Goal: Task Accomplishment & Management: Use online tool/utility

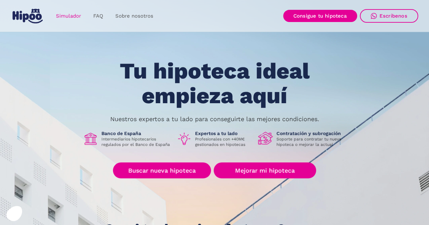
click at [75, 16] on link "Simulador" at bounding box center [68, 15] width 37 height 13
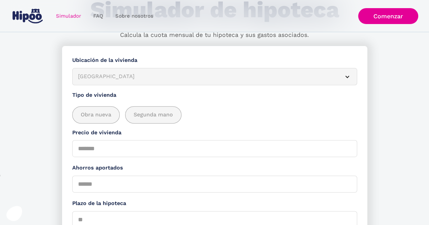
scroll to position [70, 0]
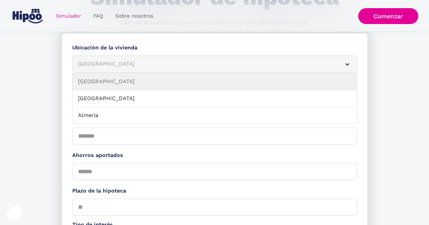
click at [157, 70] on article "Albacete" at bounding box center [214, 64] width 285 height 17
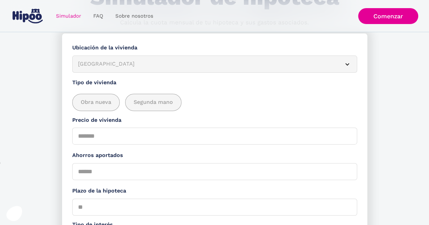
click at [157, 70] on article "Albacete" at bounding box center [214, 64] width 285 height 17
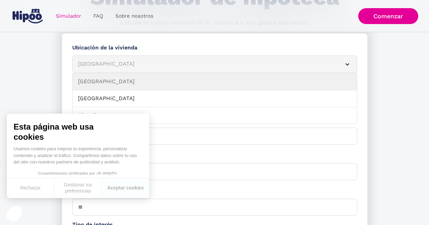
click at [157, 70] on article "Albacete" at bounding box center [214, 64] width 285 height 17
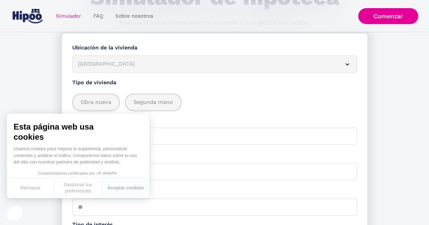
click at [45, 69] on section "**********" at bounding box center [214, 178] width 429 height 289
click at [122, 192] on button "Aceptar cookies" at bounding box center [125, 188] width 47 height 20
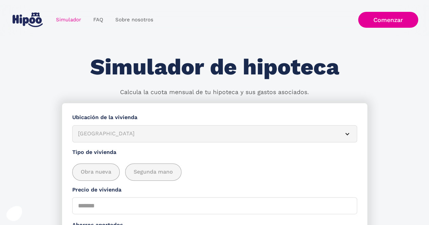
scroll to position [167, 0]
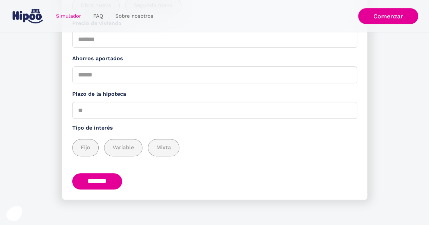
click at [29, 18] on img "home" at bounding box center [28, 16] width 30 height 15
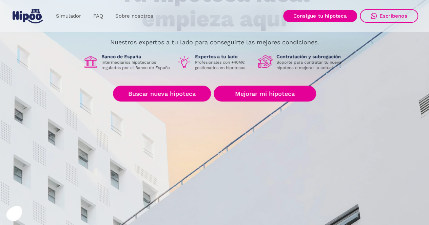
scroll to position [83, 0]
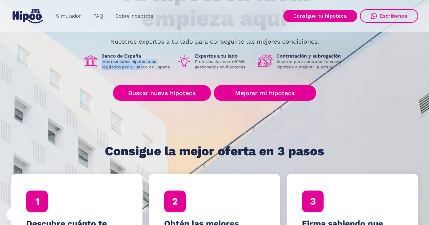
drag, startPoint x: 101, startPoint y: 60, endPoint x: 143, endPoint y: 69, distance: 42.6
click at [143, 69] on p "Intermediarios hipotecarios regulados por el Banco de España" at bounding box center [136, 64] width 70 height 11
click at [144, 60] on p "Intermediarios hipotecarios regulados por el Banco de España" at bounding box center [136, 64] width 70 height 11
click at [147, 65] on p "Intermediarios hipotecarios regulados por el Banco de España" at bounding box center [136, 64] width 70 height 11
click at [232, 62] on p "Profesionales con +40M€ gestionados en hipotecas" at bounding box center [224, 64] width 58 height 11
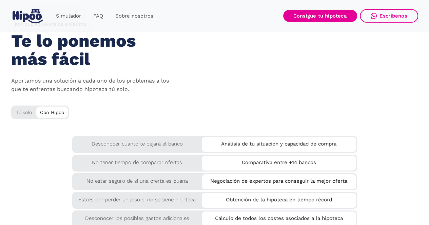
scroll to position [1115, 0]
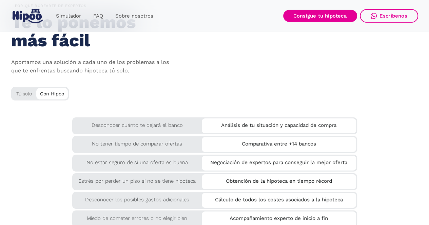
click at [21, 90] on div "Tú solo" at bounding box center [40, 92] width 58 height 11
click at [21, 92] on div "Tú solo" at bounding box center [40, 92] width 58 height 11
click at [52, 92] on div "Con Hipoo" at bounding box center [52, 93] width 32 height 10
click at [52, 95] on div "Con Hipoo" at bounding box center [52, 93] width 32 height 10
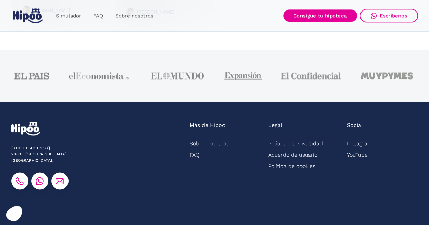
scroll to position [1775, 0]
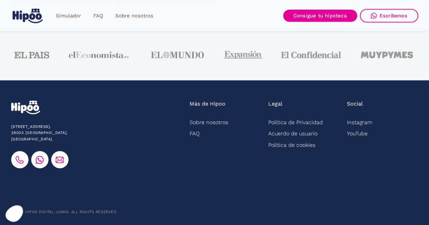
click at [19, 211] on icon at bounding box center [13, 214] width 17 height 17
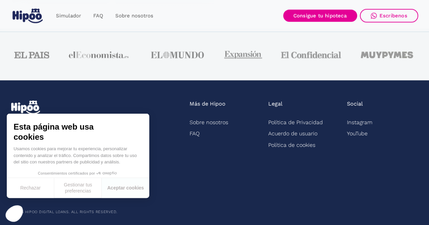
click at [19, 211] on icon "Cerrar el widget sin aceptar la configuración de cookies" at bounding box center [13, 213] width 17 height 17
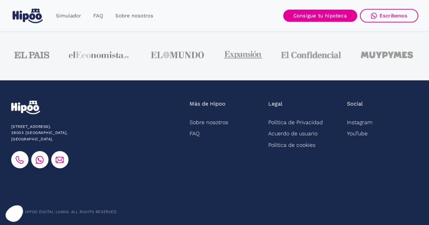
click at [243, 145] on div "Más de Hipoo Sobre nosotros FAQ" at bounding box center [224, 135] width 71 height 68
click at [384, 18] on div "Escríbenos" at bounding box center [393, 16] width 28 height 6
